Goal: Task Accomplishment & Management: Manage account settings

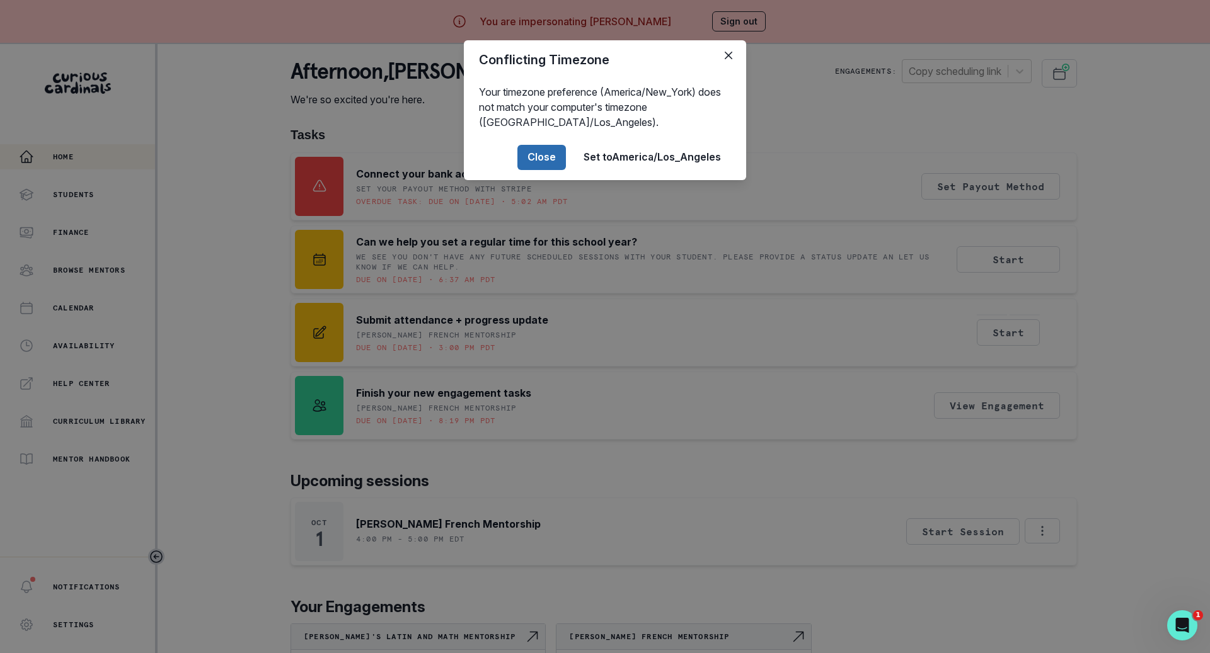
click at [537, 161] on button "Close" at bounding box center [541, 157] width 49 height 25
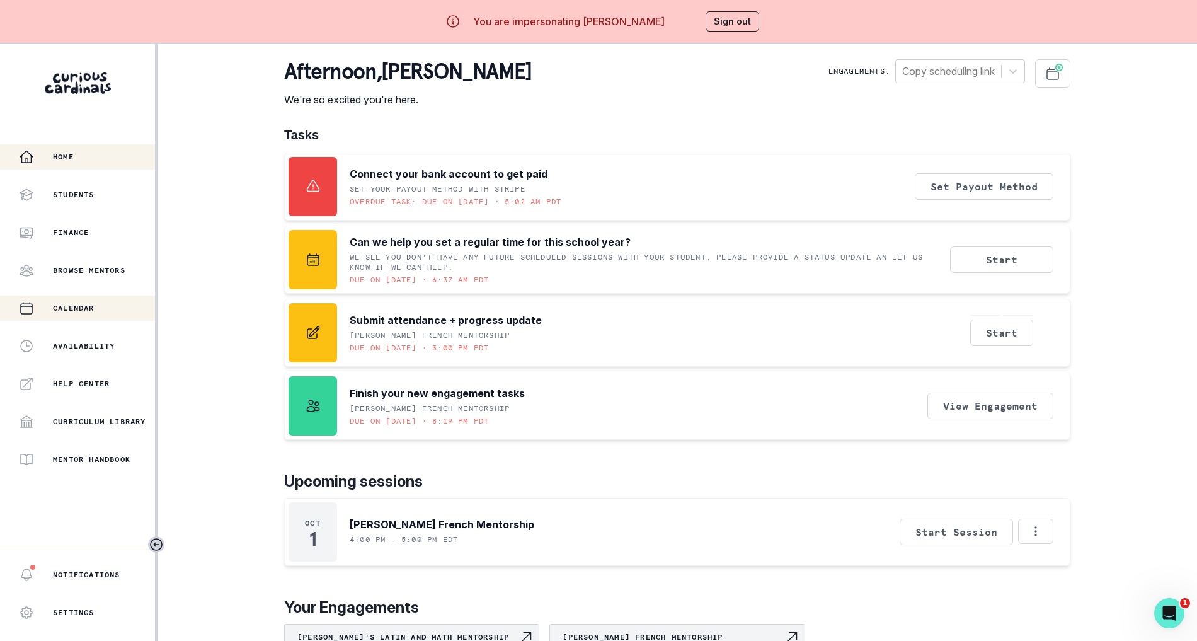
click at [101, 312] on div "Calendar" at bounding box center [87, 308] width 136 height 15
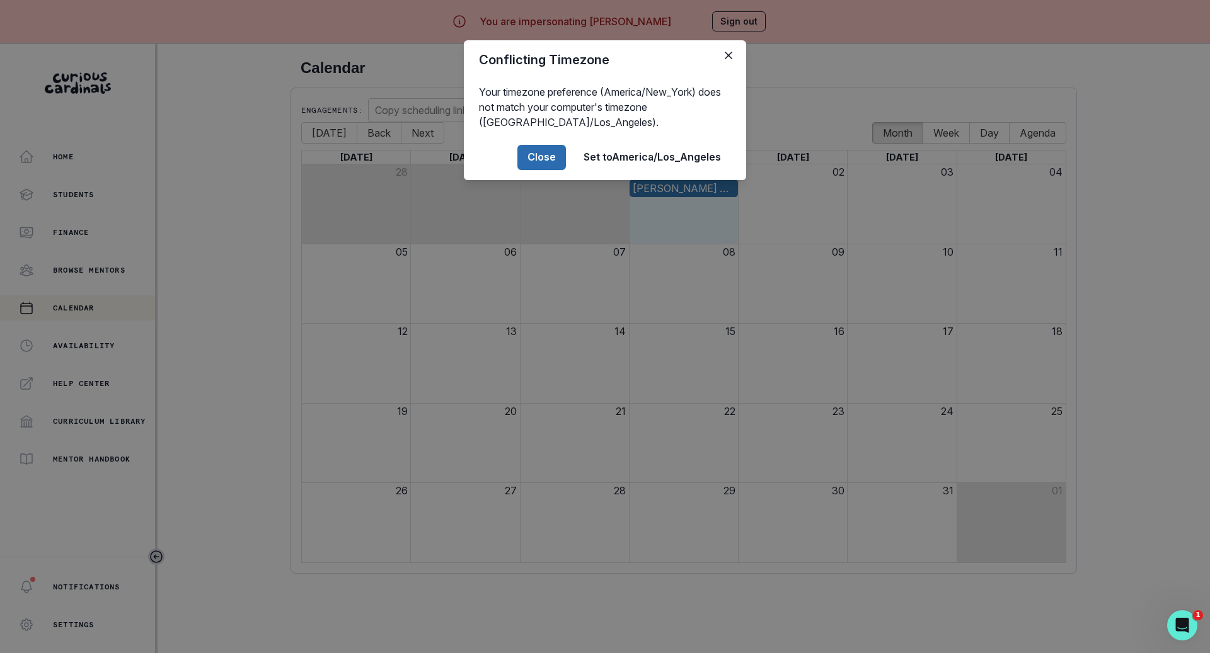
click at [523, 161] on button "Close" at bounding box center [541, 157] width 49 height 25
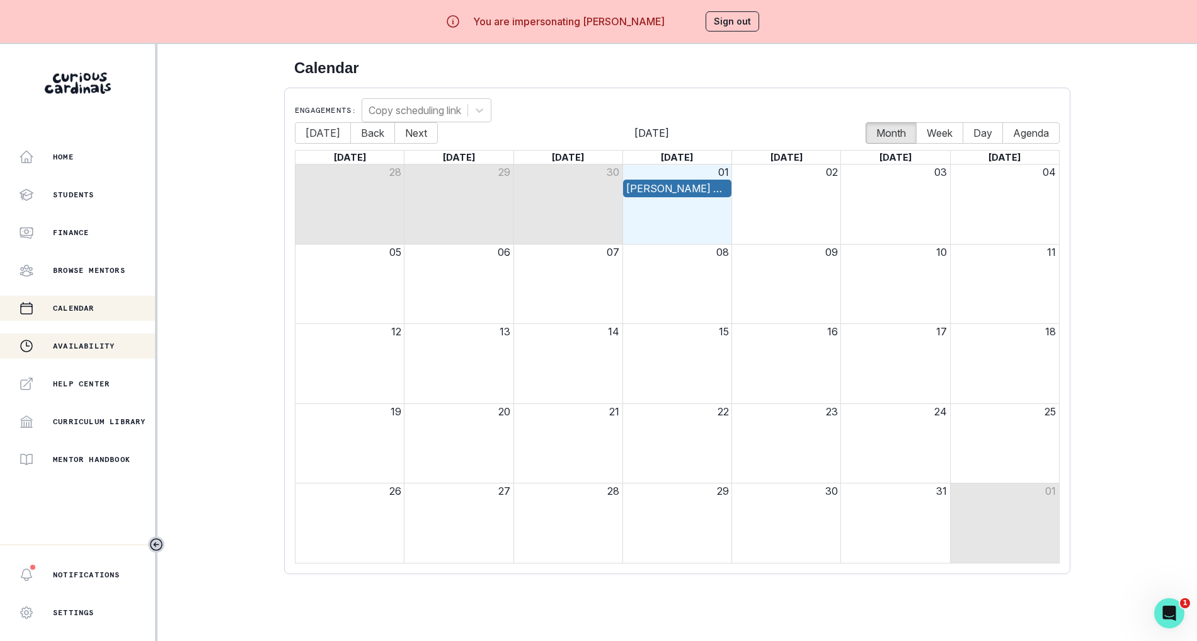
click at [105, 345] on p "Availability" at bounding box center [84, 346] width 62 height 10
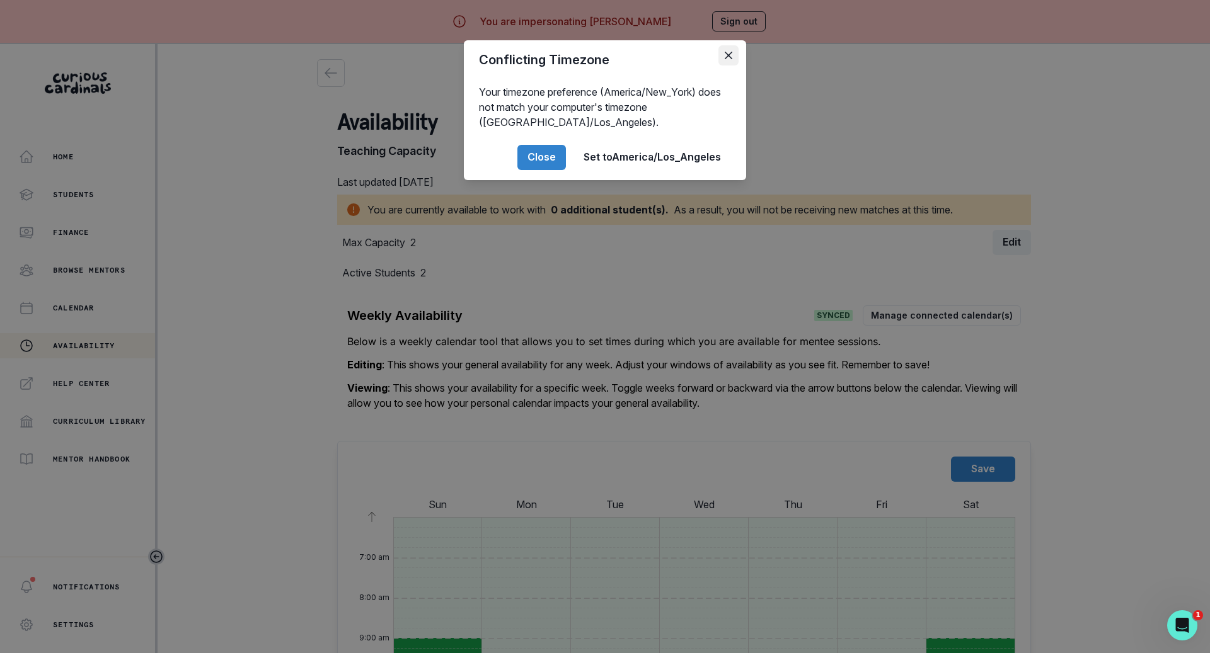
click at [723, 57] on button "Close" at bounding box center [728, 55] width 20 height 20
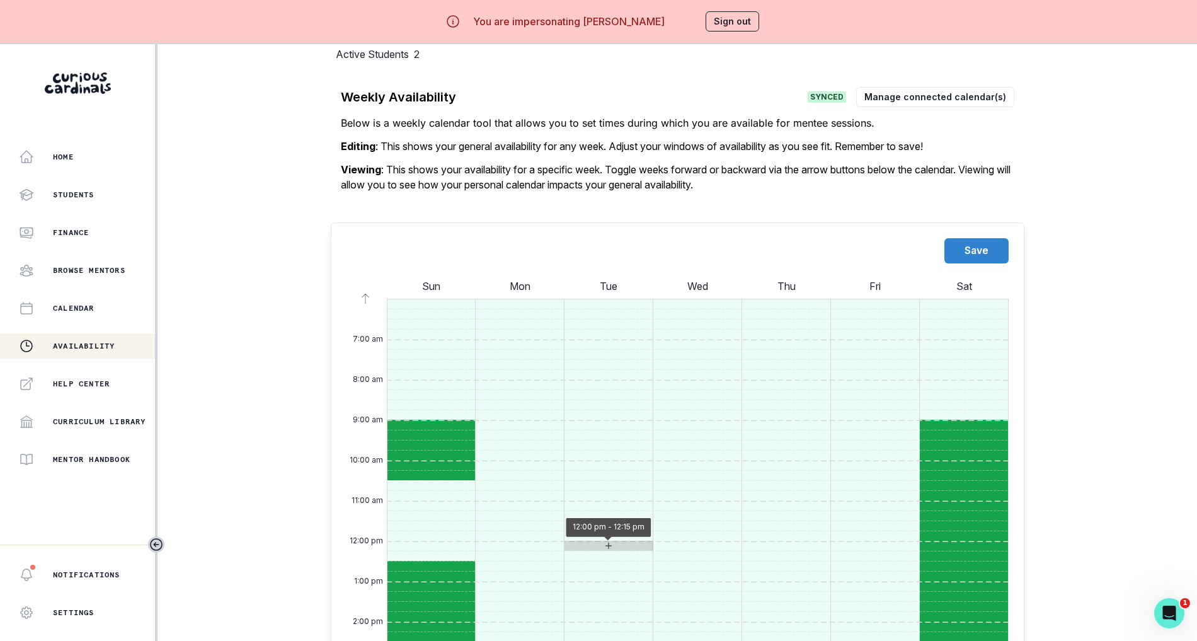
scroll to position [20, 0]
